Goal: Check status: Check status

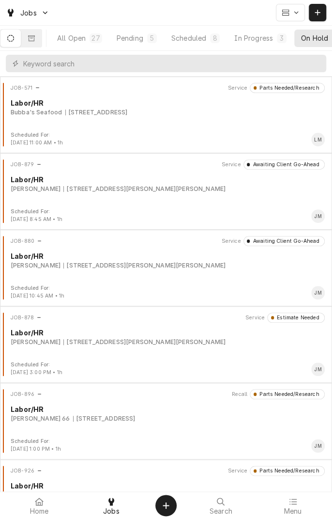
click at [204, 36] on div "Scheduled" at bounding box center [188, 38] width 35 height 10
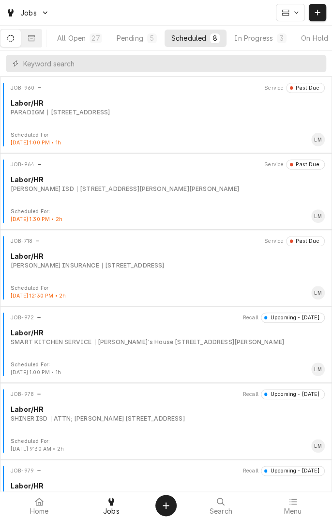
click at [115, 337] on div "[PERSON_NAME]'s House [STREET_ADDRESS][PERSON_NAME]" at bounding box center [189, 341] width 189 height 9
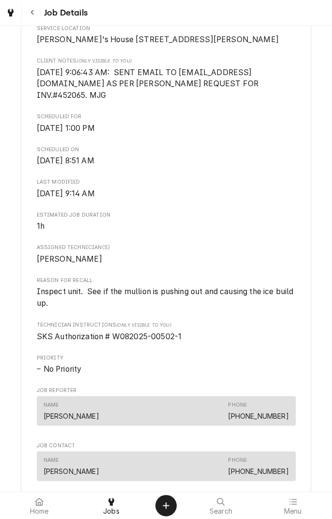
scroll to position [290, 0]
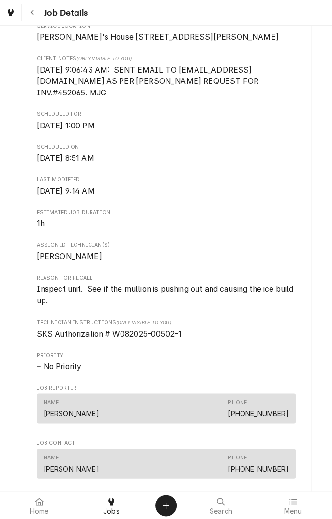
click at [320, 461] on div "Upcoming SMART KITCHEN SERVICE Mike's House 39 Rio Grande St, La Ward, TX 77970…" at bounding box center [166, 284] width 332 height 1078
